Goal: Transaction & Acquisition: Subscribe to service/newsletter

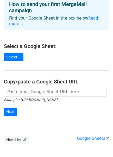
scroll to position [51, 0]
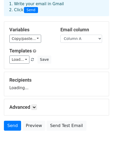
scroll to position [45, 0]
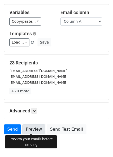
click at [35, 127] on link "Preview" at bounding box center [33, 129] width 23 height 10
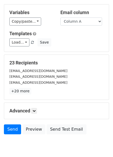
click at [34, 106] on div "Advanced Tracking Track Opens UTM Codes Track Clicks Filters Only include sprea…" at bounding box center [56, 111] width 105 height 16
click at [35, 109] on icon at bounding box center [34, 110] width 3 height 3
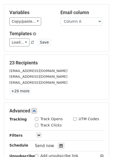
drag, startPoint x: 43, startPoint y: 119, endPoint x: 41, endPoint y: 122, distance: 3.9
click at [43, 119] on label "Track Opens" at bounding box center [51, 118] width 22 height 5
click at [38, 119] on input "Track Opens" at bounding box center [36, 118] width 3 height 3
checkbox input "true"
click at [41, 122] on label "Track Clicks" at bounding box center [50, 124] width 21 height 5
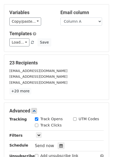
click at [38, 123] on input "Track Clicks" at bounding box center [36, 124] width 3 height 3
checkbox input "true"
click at [71, 117] on div "UTM Codes" at bounding box center [88, 119] width 38 height 6
click at [77, 118] on div "UTM Codes" at bounding box center [86, 118] width 26 height 5
click at [76, 119] on input "UTM Codes" at bounding box center [74, 118] width 3 height 3
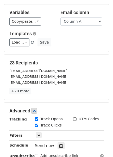
checkbox input "true"
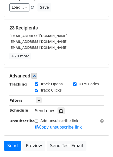
scroll to position [116, 0]
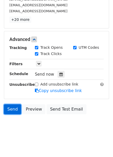
click at [17, 108] on link "Send" at bounding box center [12, 109] width 17 height 10
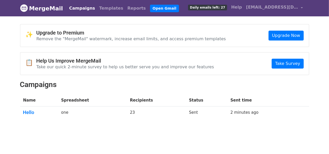
click at [249, 74] on div "📋 Help Us Improve MergeMail Take our quick 2-minute survey to help us better se…" at bounding box center [164, 64] width 288 height 22
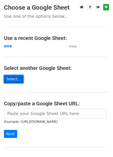
click at [13, 79] on link "Select..." at bounding box center [14, 79] width 20 height 8
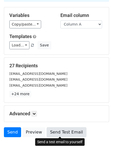
scroll to position [65, 0]
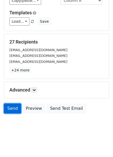
click at [13, 107] on link "Send" at bounding box center [12, 108] width 17 height 10
click at [14, 107] on link "Send" at bounding box center [12, 108] width 17 height 10
click at [12, 109] on link "Send" at bounding box center [12, 108] width 17 height 10
